Goal: Transaction & Acquisition: Purchase product/service

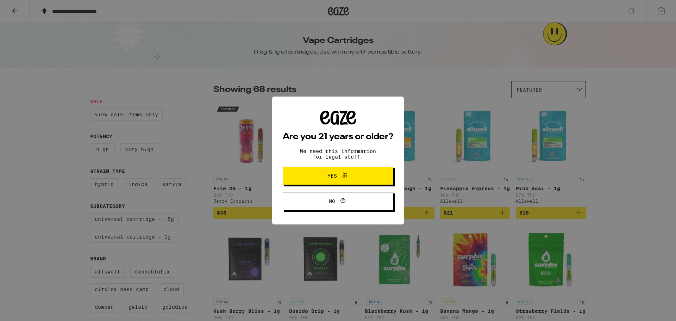
click at [298, 175] on button "Yes" at bounding box center [338, 175] width 110 height 18
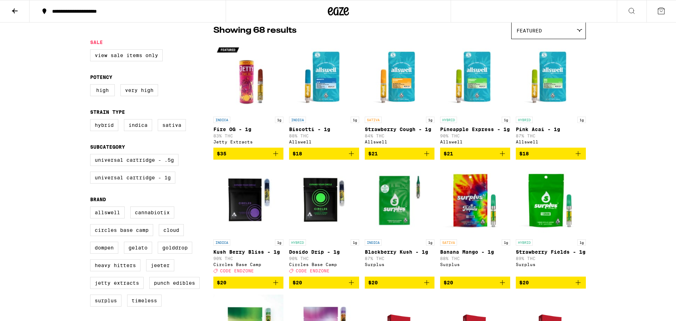
scroll to position [61, 0]
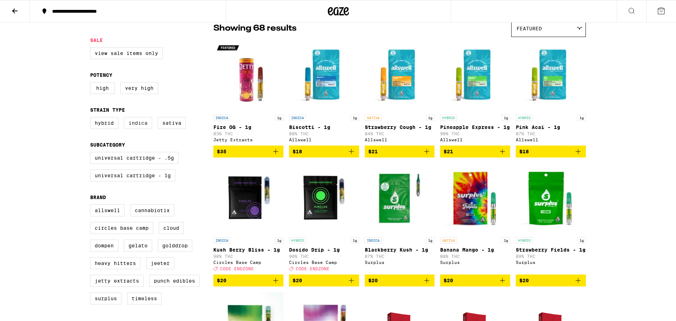
click at [142, 125] on label "Indica" at bounding box center [138, 123] width 28 height 12
click at [92, 118] on input "Indica" at bounding box center [91, 118] width 0 height 0
checkbox input "true"
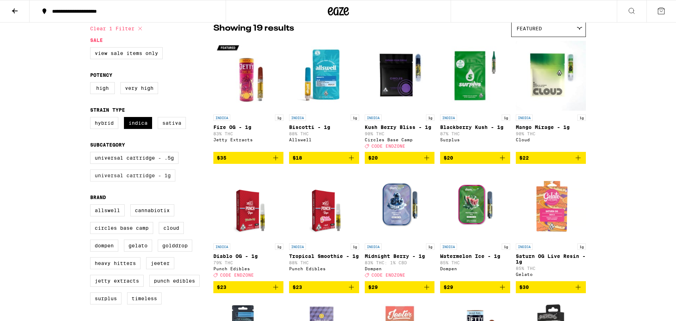
click at [167, 181] on label "Universal Cartridge - 1g" at bounding box center [132, 175] width 85 height 12
click at [92, 153] on input "Universal Cartridge - 1g" at bounding box center [91, 153] width 0 height 0
checkbox input "true"
click at [90, 310] on input "submit" at bounding box center [90, 310] width 1 height 1
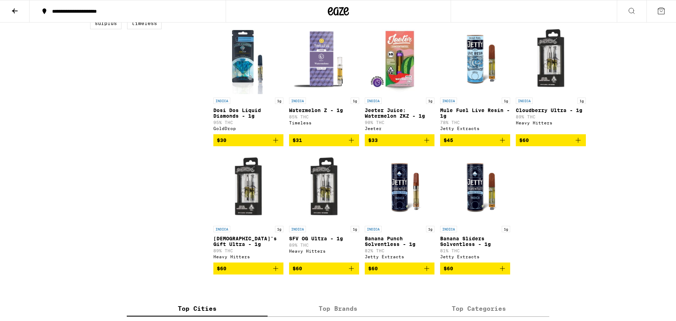
scroll to position [335, 0]
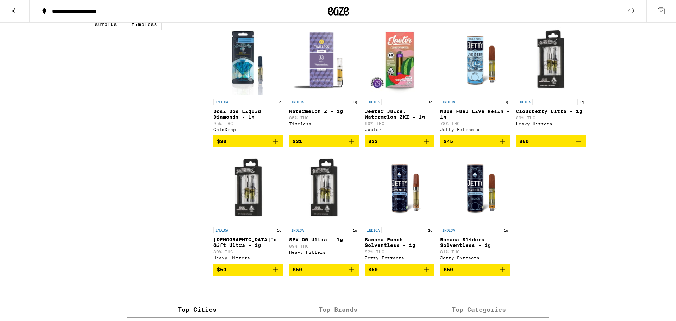
click at [326, 203] on img "Open page for SFV OG Ultra - 1g from Heavy Hitters" at bounding box center [324, 188] width 70 height 70
